Goal: Find specific page/section: Find specific page/section

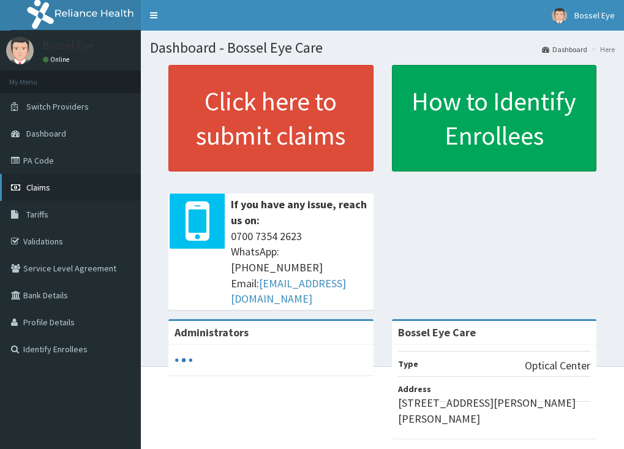
drag, startPoint x: 0, startPoint y: 0, endPoint x: 39, endPoint y: 185, distance: 189.0
click at [39, 185] on span "Claims" at bounding box center [38, 187] width 24 height 11
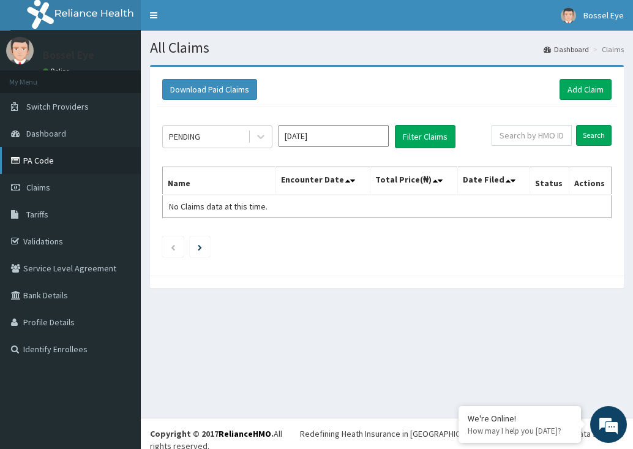
click at [31, 163] on link "PA Code" at bounding box center [70, 160] width 141 height 27
